Goal: Check status

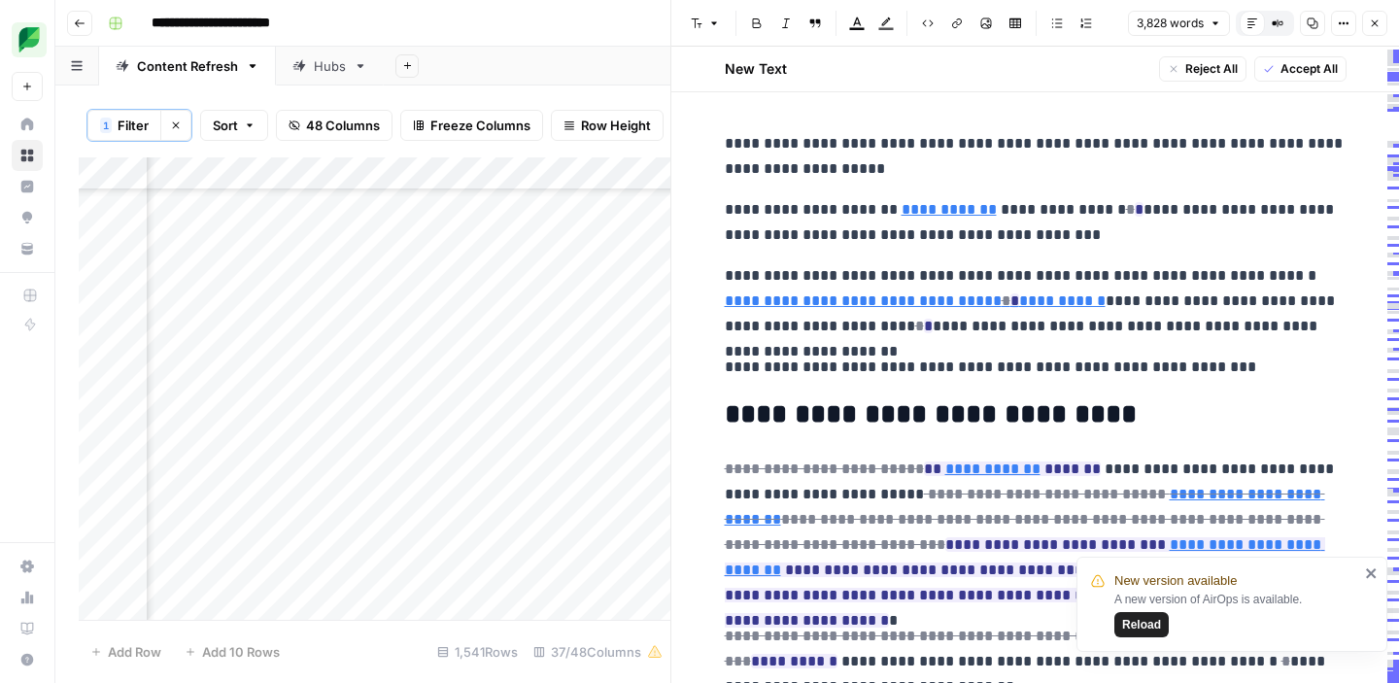
scroll to position [670, 0]
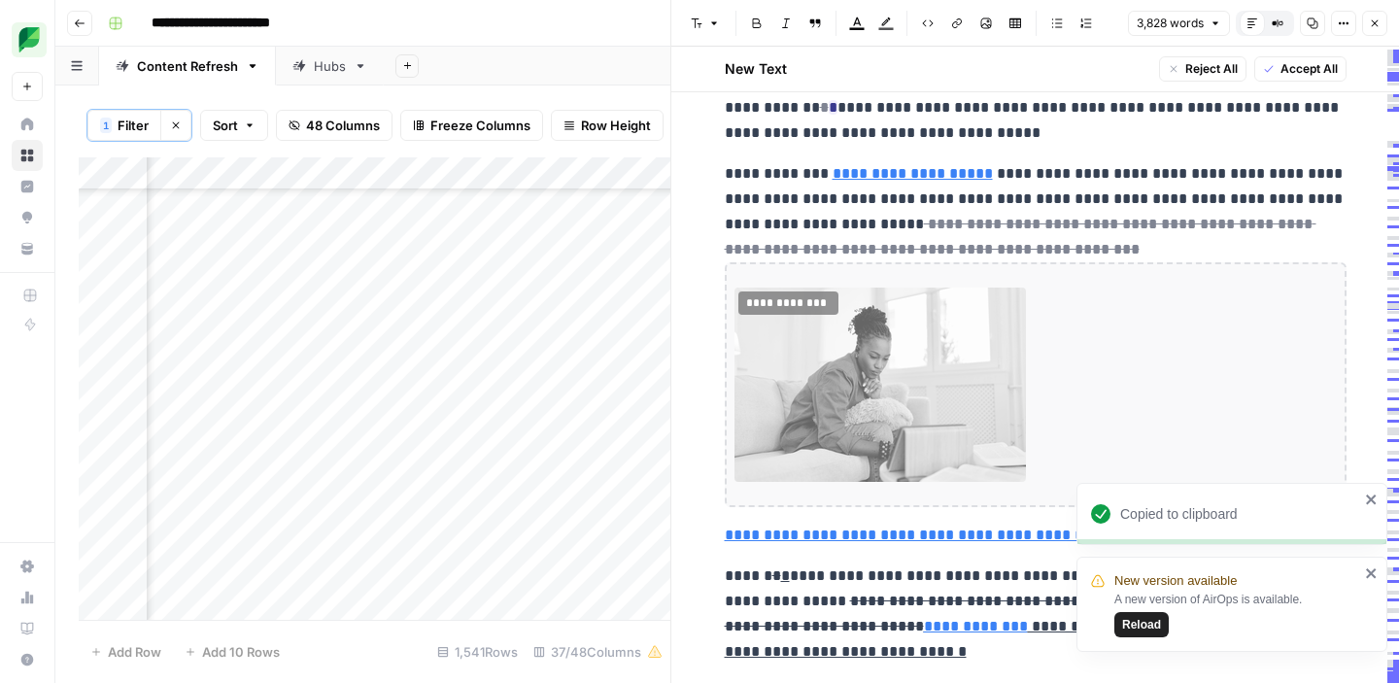
click at [1143, 625] on span "Reload" at bounding box center [1141, 624] width 39 height 17
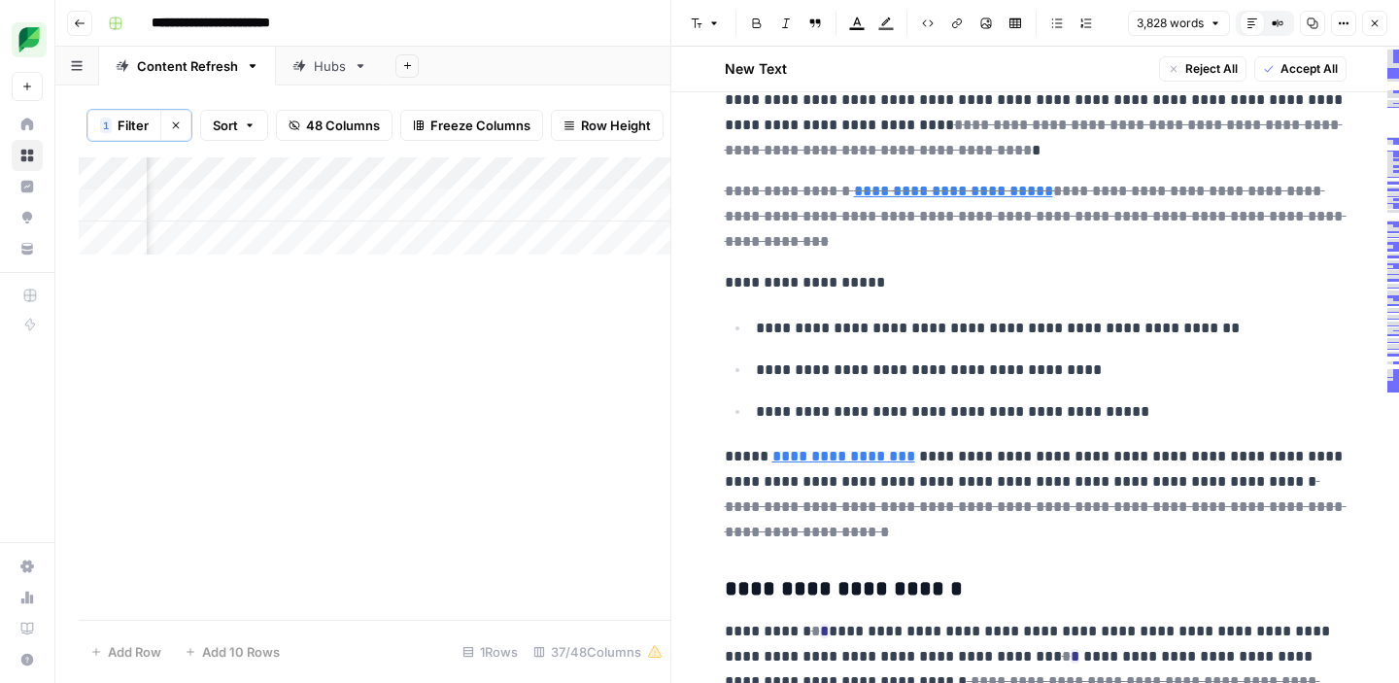
scroll to position [2650, 0]
